Goal: Navigation & Orientation: Find specific page/section

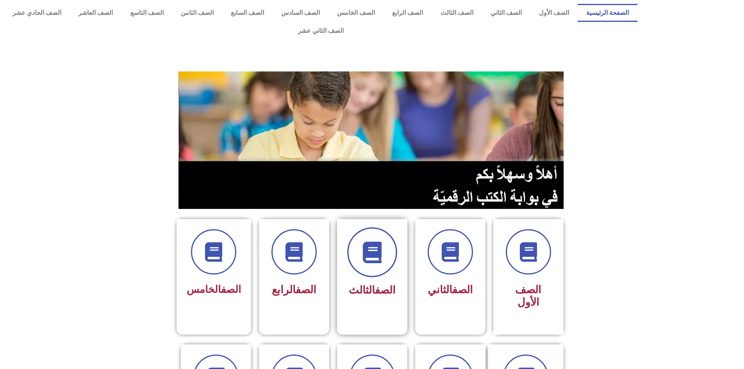
click at [372, 242] on icon at bounding box center [371, 252] width 21 height 21
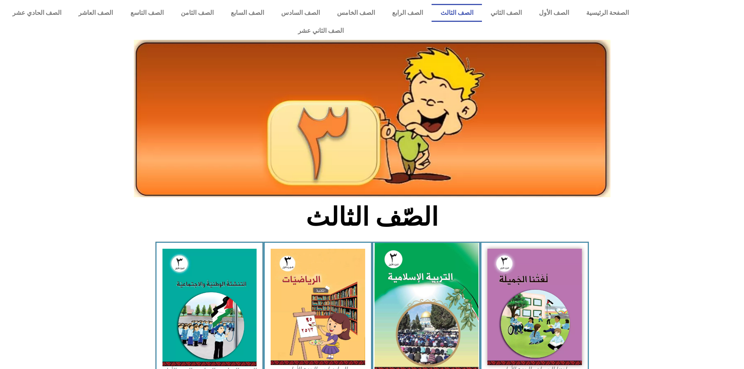
click at [423, 260] on img at bounding box center [426, 307] width 104 height 129
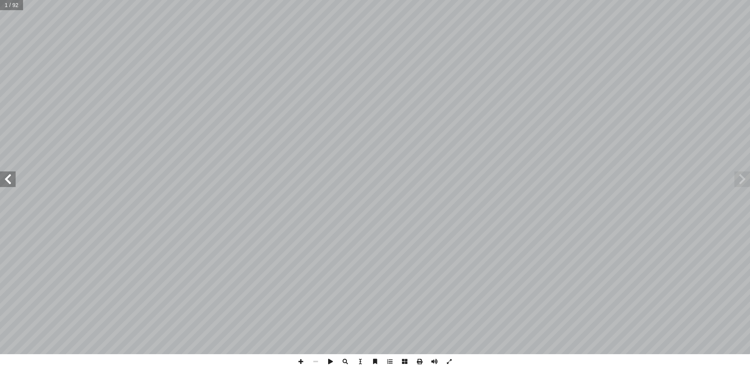
drag, startPoint x: 9, startPoint y: 179, endPoint x: 0, endPoint y: 181, distance: 8.9
click at [5, 179] on span at bounding box center [8, 179] width 16 height 16
click at [12, 181] on span at bounding box center [8, 179] width 16 height 16
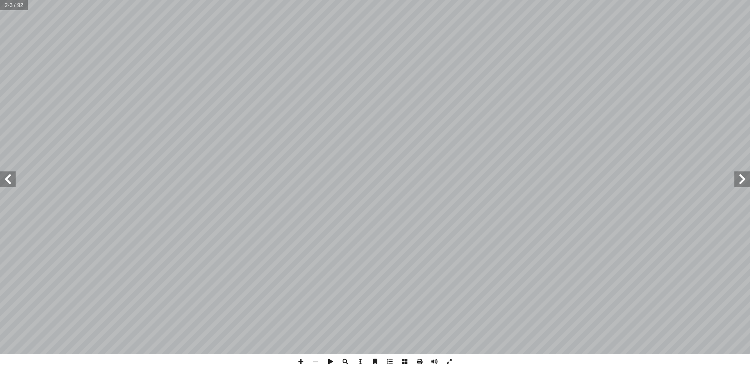
click at [12, 181] on span at bounding box center [8, 179] width 16 height 16
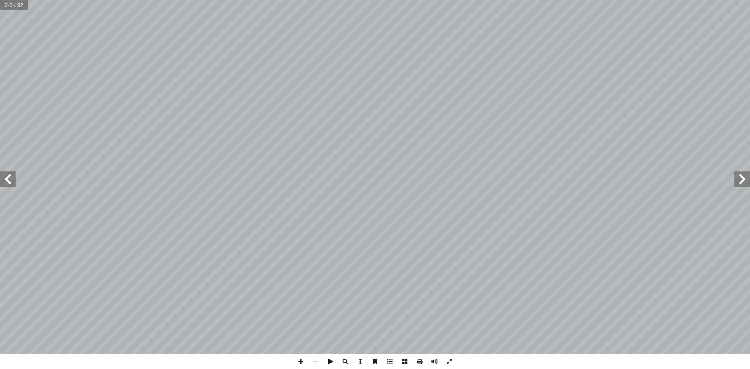
click at [12, 181] on span at bounding box center [8, 179] width 16 height 16
click at [14, 180] on span at bounding box center [8, 179] width 16 height 16
click at [11, 182] on span at bounding box center [8, 179] width 16 height 16
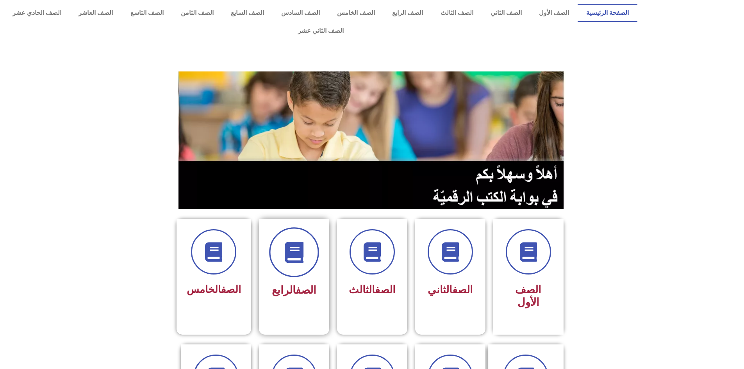
click at [277, 243] on span at bounding box center [294, 252] width 50 height 50
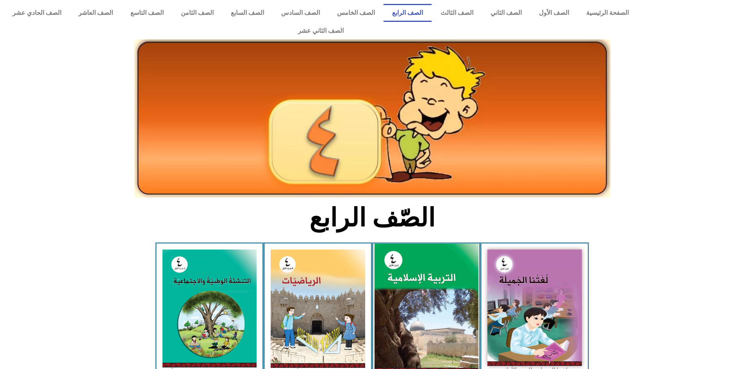
click at [434, 311] on img at bounding box center [426, 308] width 104 height 129
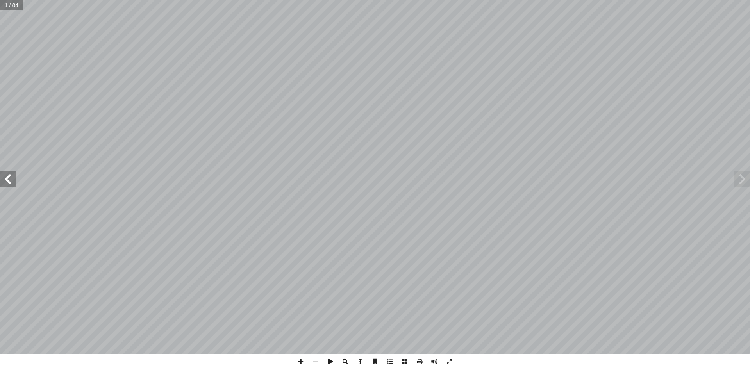
click at [12, 176] on span at bounding box center [8, 179] width 16 height 16
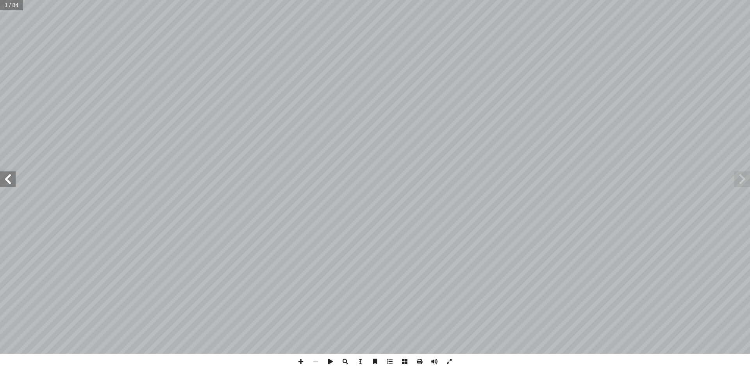
click at [12, 176] on span at bounding box center [8, 179] width 16 height 16
click at [12, 174] on span at bounding box center [8, 179] width 16 height 16
click at [13, 178] on span at bounding box center [8, 179] width 16 height 16
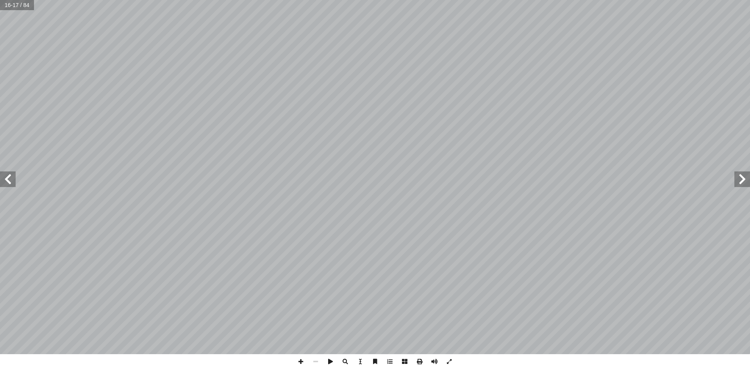
click at [6, 180] on span at bounding box center [8, 179] width 16 height 16
click at [5, 180] on span at bounding box center [8, 179] width 16 height 16
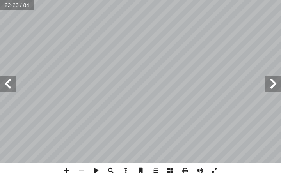
click at [275, 85] on span at bounding box center [274, 84] width 16 height 16
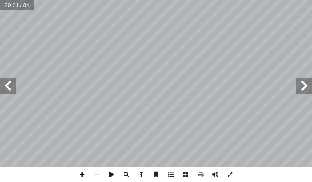
click at [83, 174] on span at bounding box center [82, 174] width 15 height 15
click at [153, 0] on html "الصفحة الرئيسية الصف الأول الصف الثاني الصف الثالث الصف الرابع الصف الخامس الصف…" at bounding box center [156, 26] width 312 height 53
click at [202, 127] on div "1 ٦ ُ داء ِ ت ْ ق � وال ،م ُ ه َ ل ُ ة َ اب ِ ج ِ ت ْ س � وال م، ِ ه ِ ت َ و ْ …" at bounding box center [156, 83] width 312 height 167
drag, startPoint x: 304, startPoint y: 78, endPoint x: 152, endPoint y: 198, distance: 194.1
click at [152, 53] on html "الصفحة الرئيسية الصف الأول الصف الثاني الصف الثالث الصف الرابع الصف الخامس الصف…" at bounding box center [156, 26] width 312 height 53
